Goal: Navigation & Orientation: Go to known website

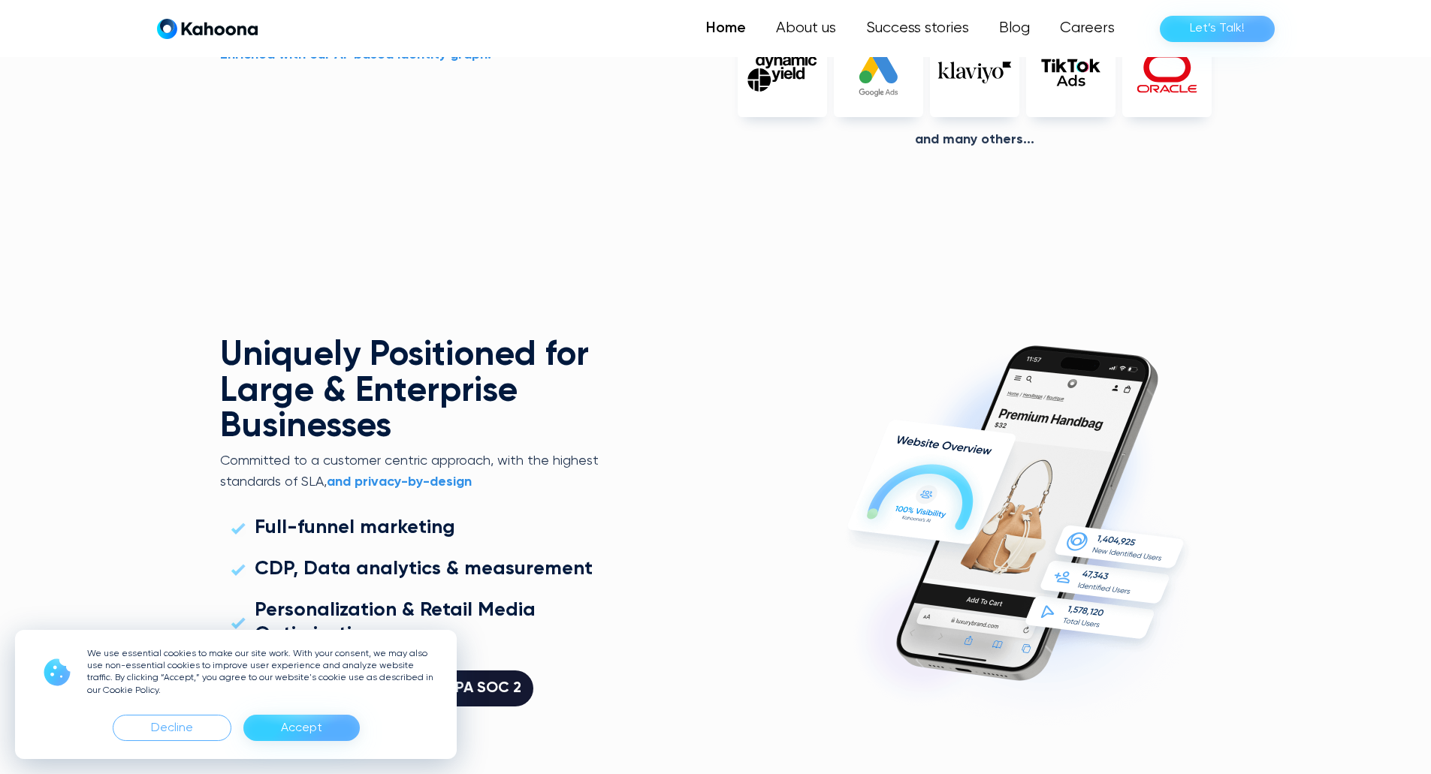
scroll to position [3996, 0]
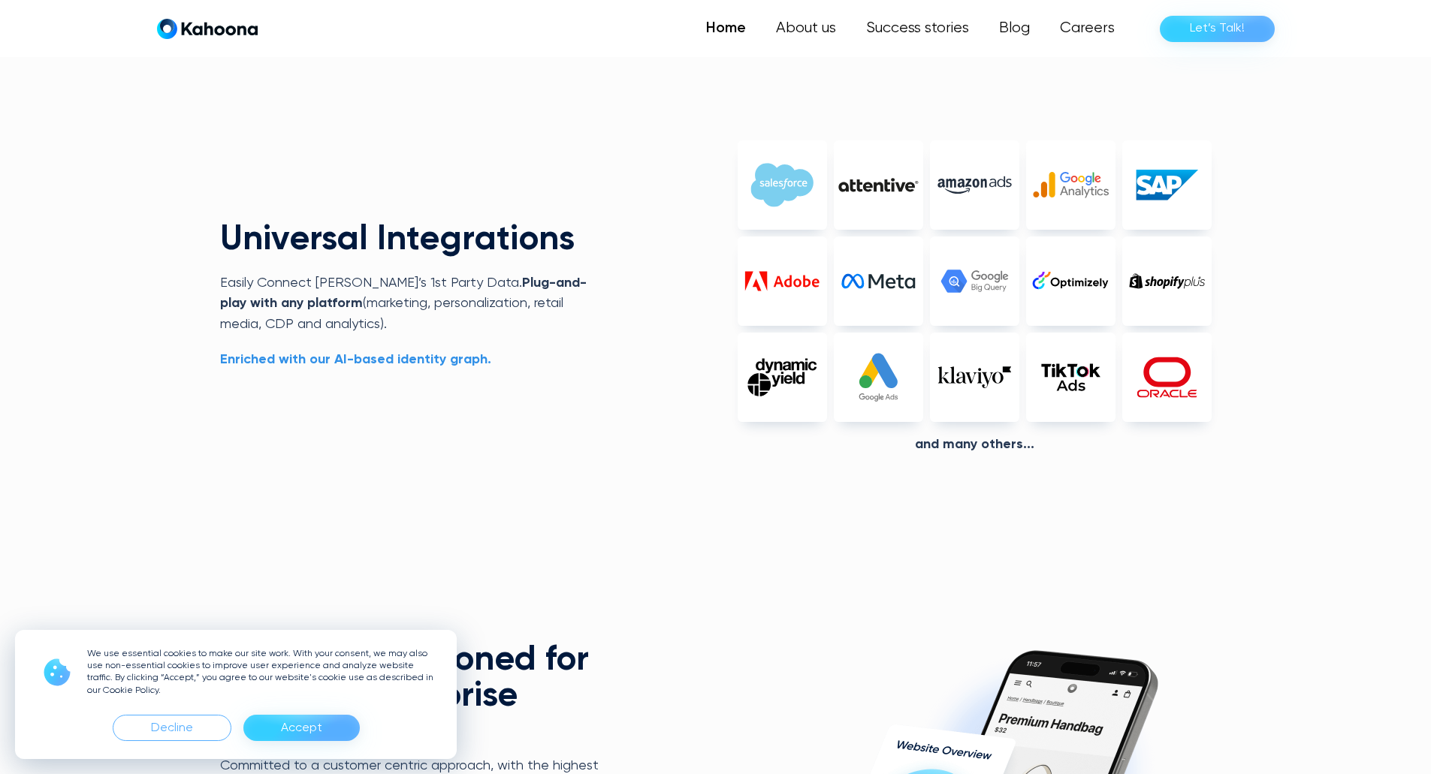
scroll to position [3693, 0]
